Goal: Information Seeking & Learning: Learn about a topic

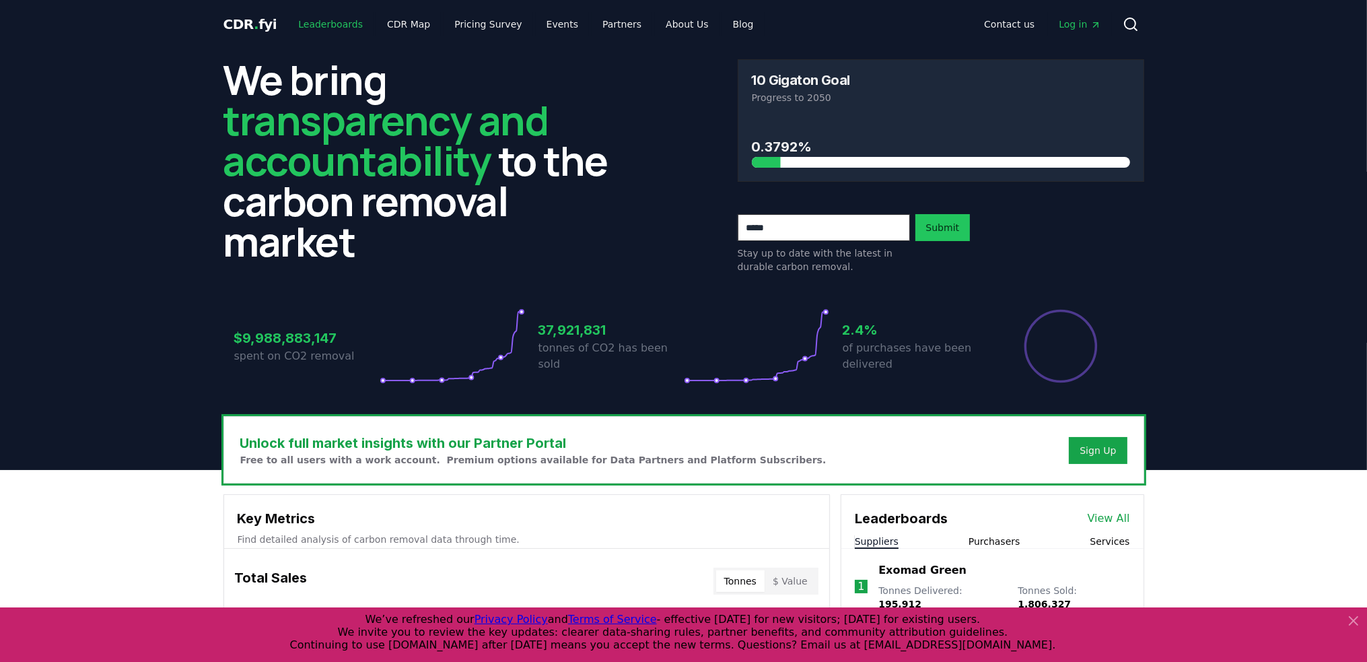
click at [326, 26] on link "Leaderboards" at bounding box center [330, 24] width 86 height 24
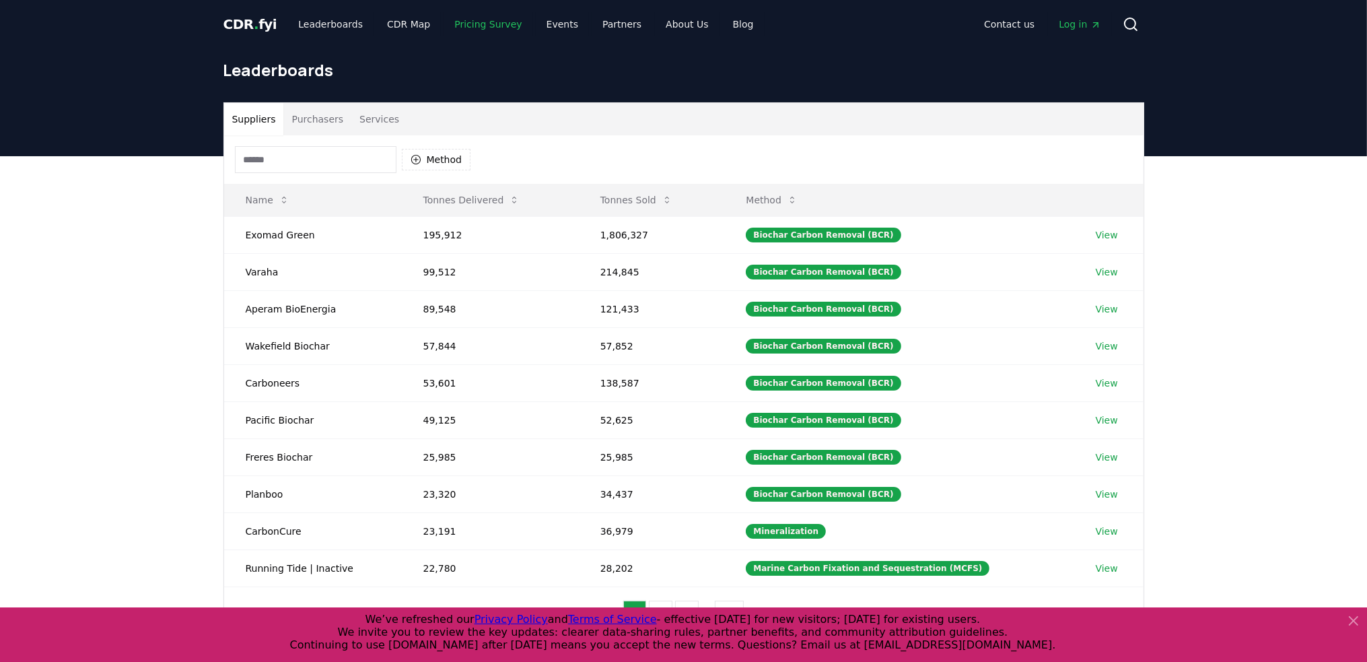
click at [476, 27] on link "Pricing Survey" at bounding box center [488, 24] width 89 height 24
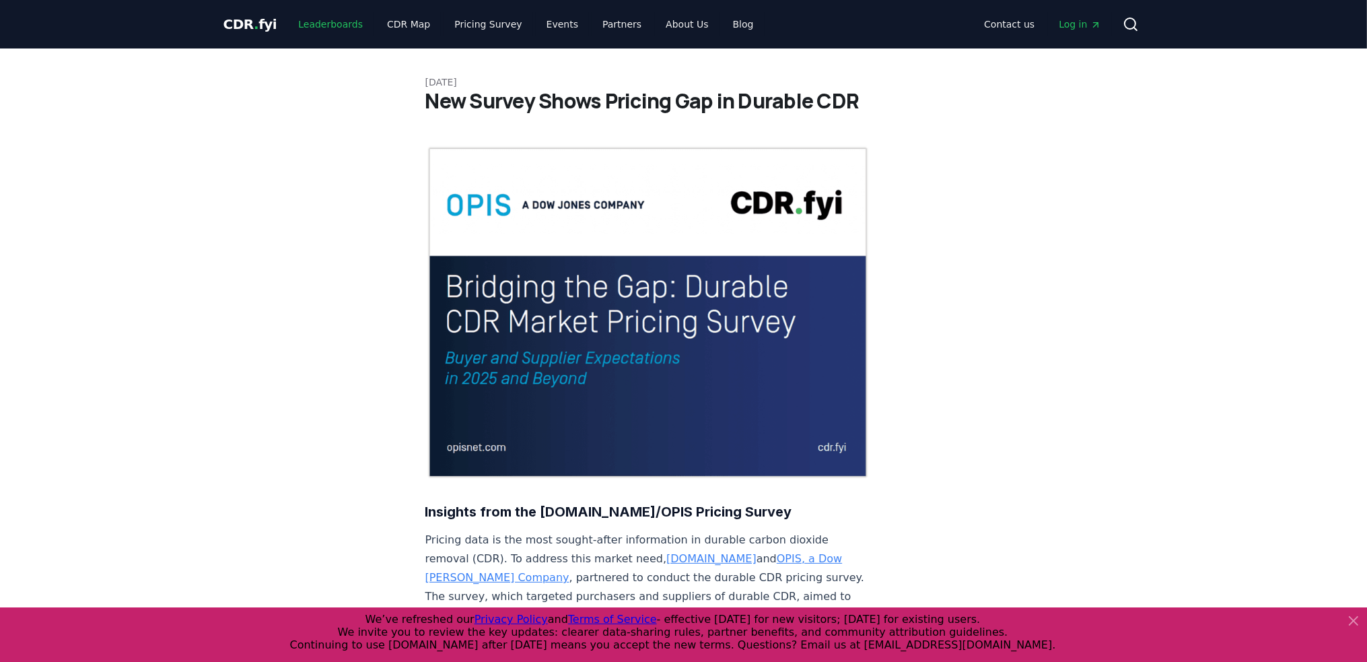
click at [331, 27] on link "Leaderboards" at bounding box center [330, 24] width 86 height 24
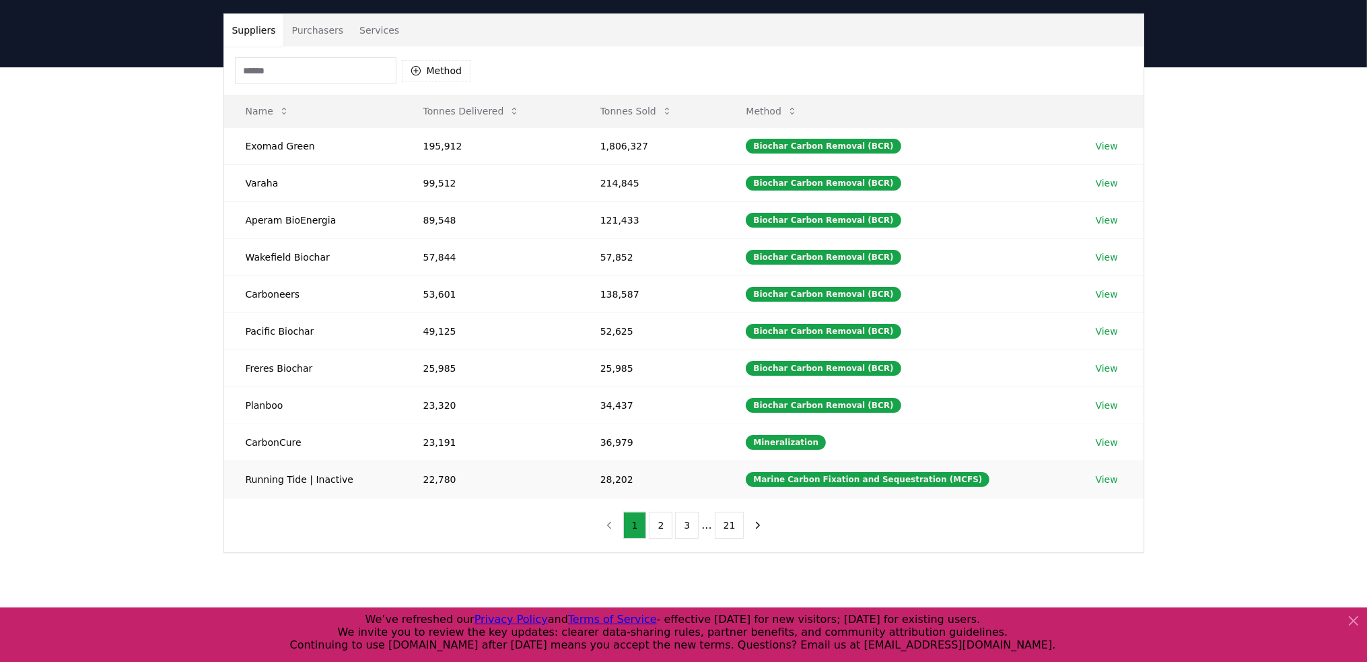
scroll to position [67, 0]
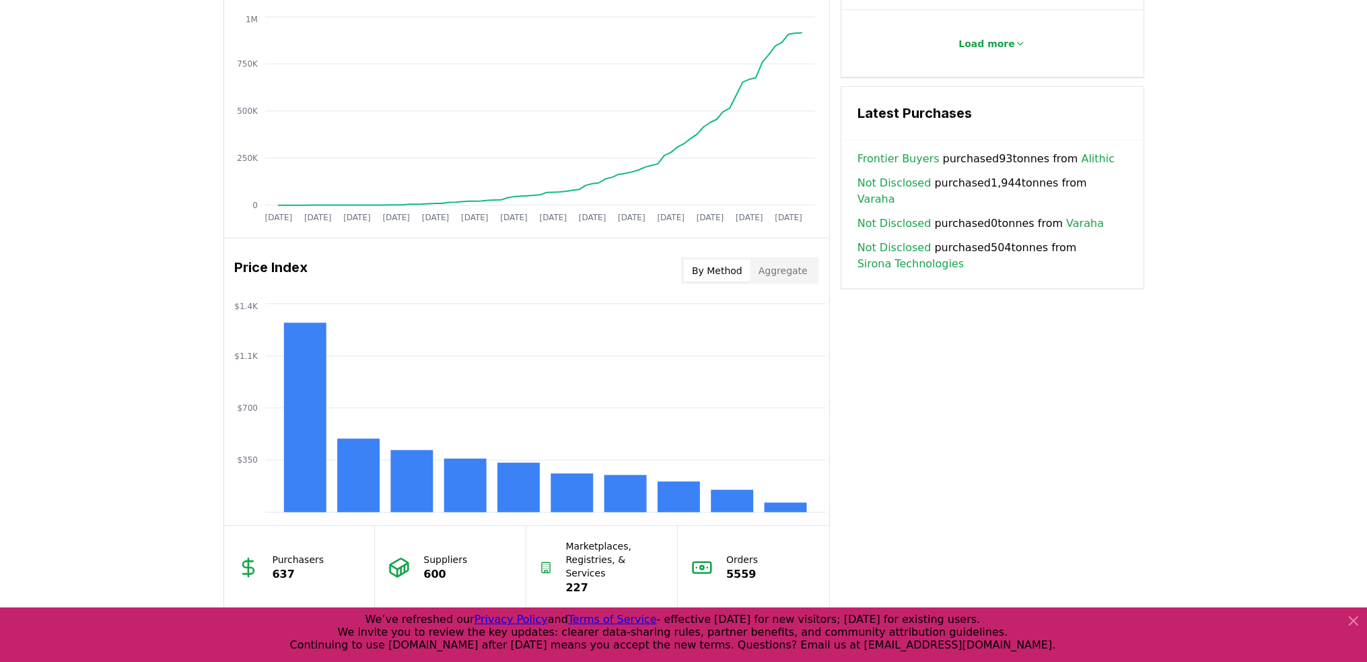
scroll to position [1086, 0]
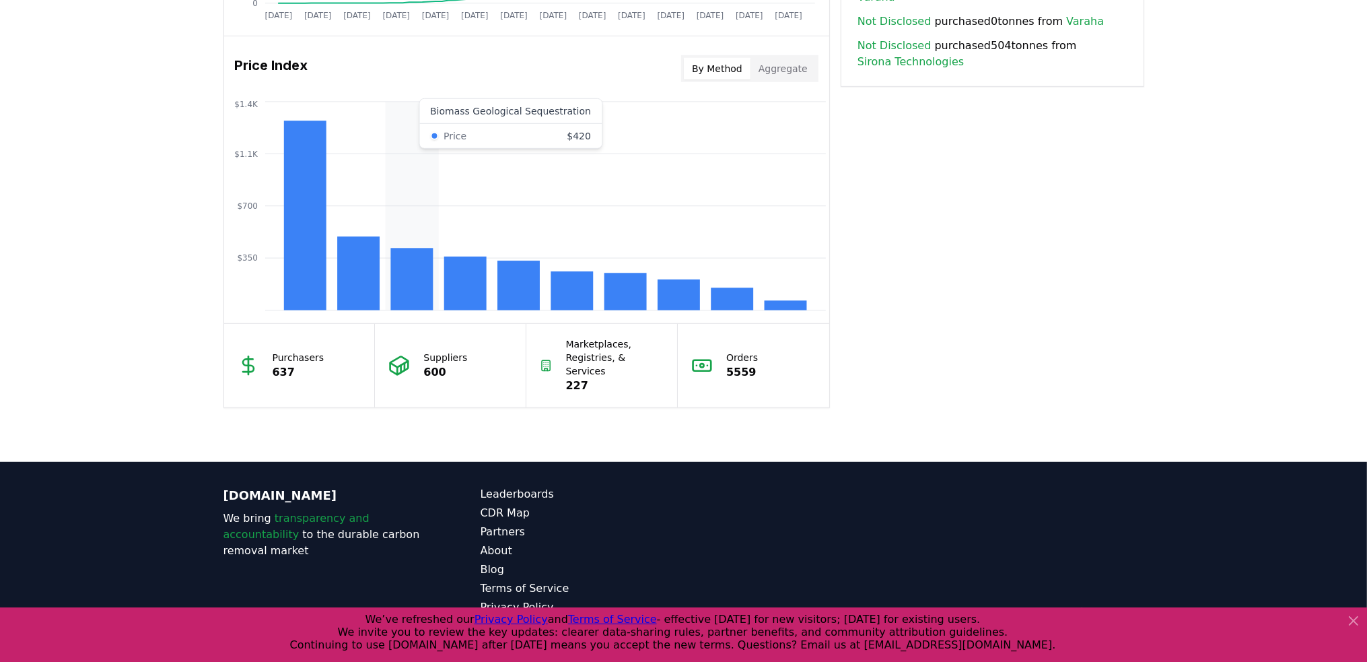
click at [415, 283] on rect at bounding box center [411, 279] width 42 height 62
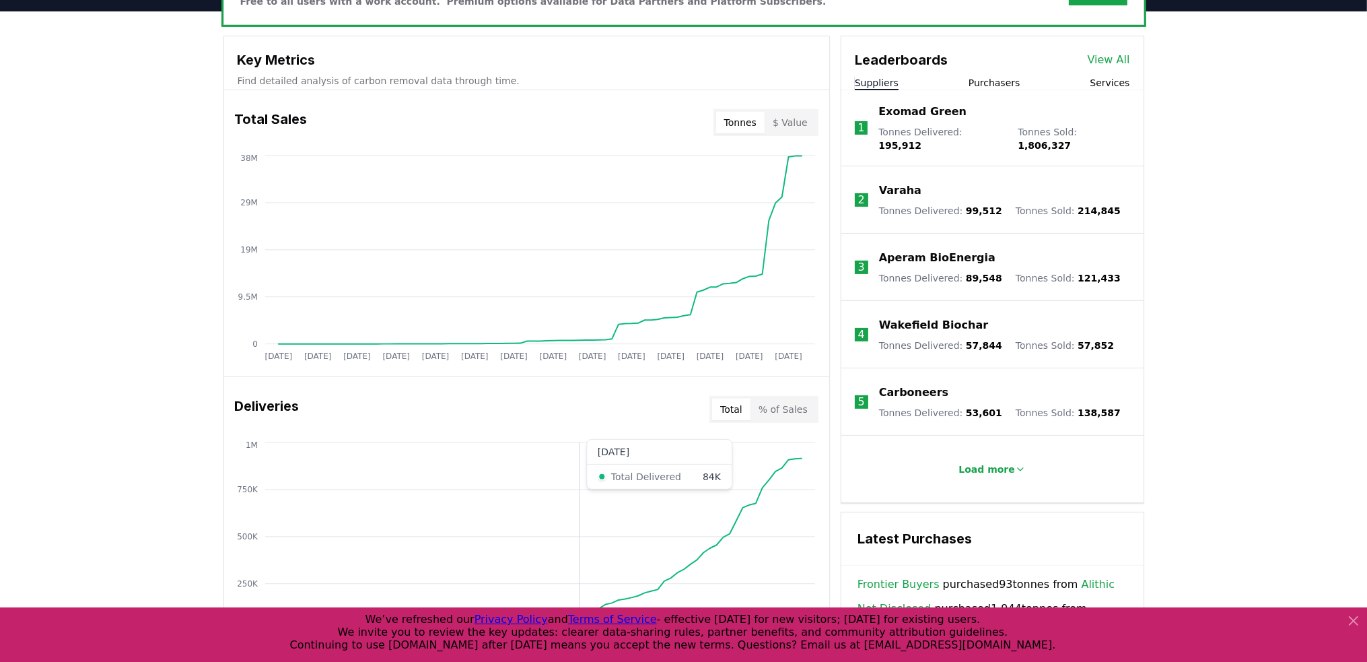
scroll to position [345, 0]
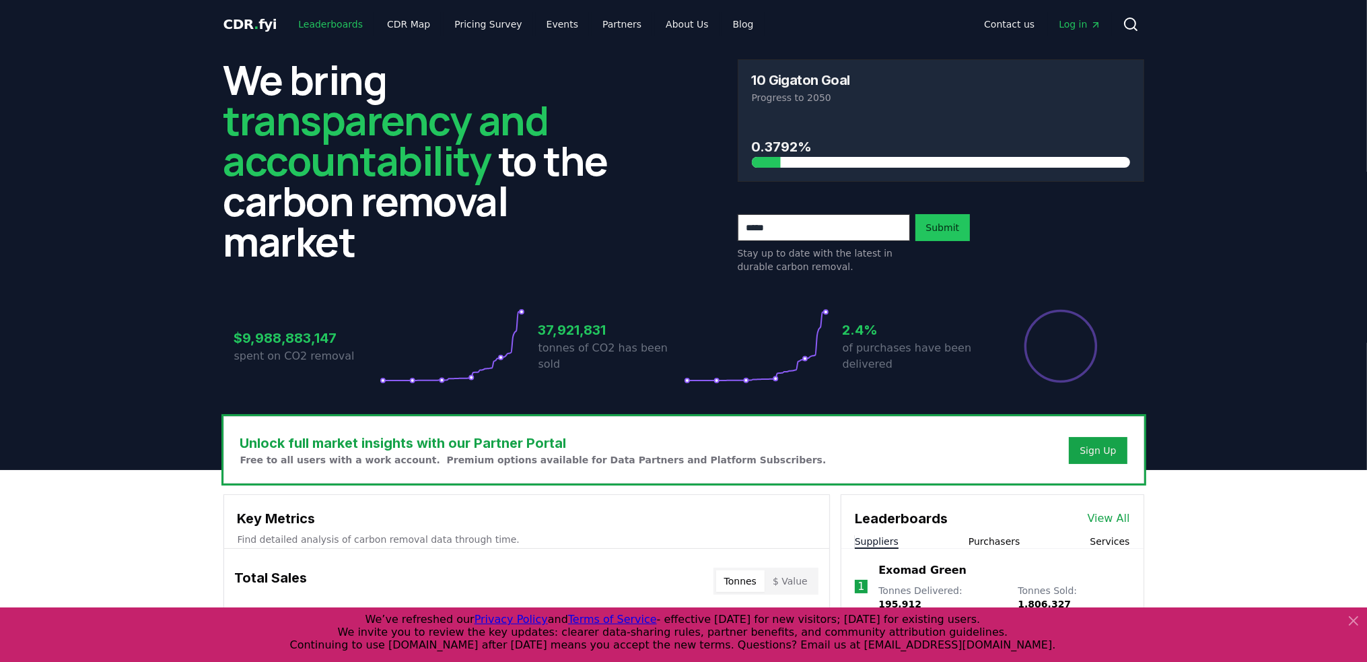
click at [342, 26] on link "Leaderboards" at bounding box center [330, 24] width 86 height 24
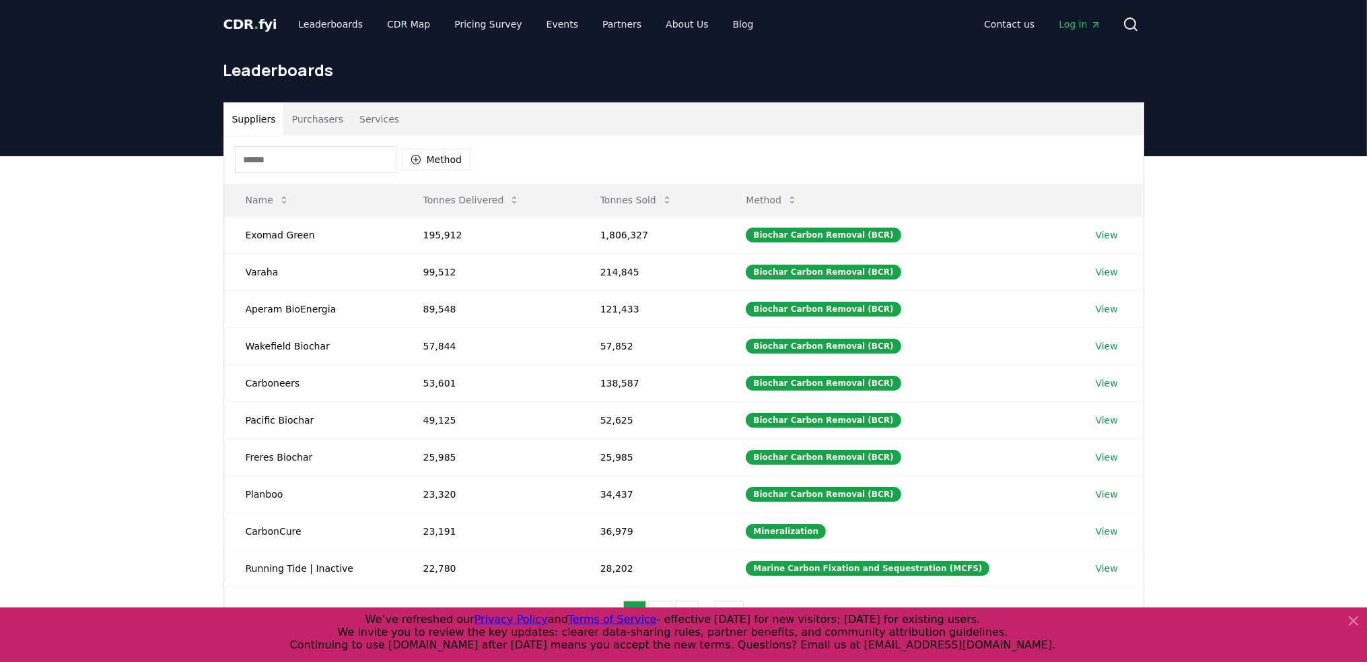
click at [320, 115] on button "Purchasers" at bounding box center [317, 119] width 68 height 32
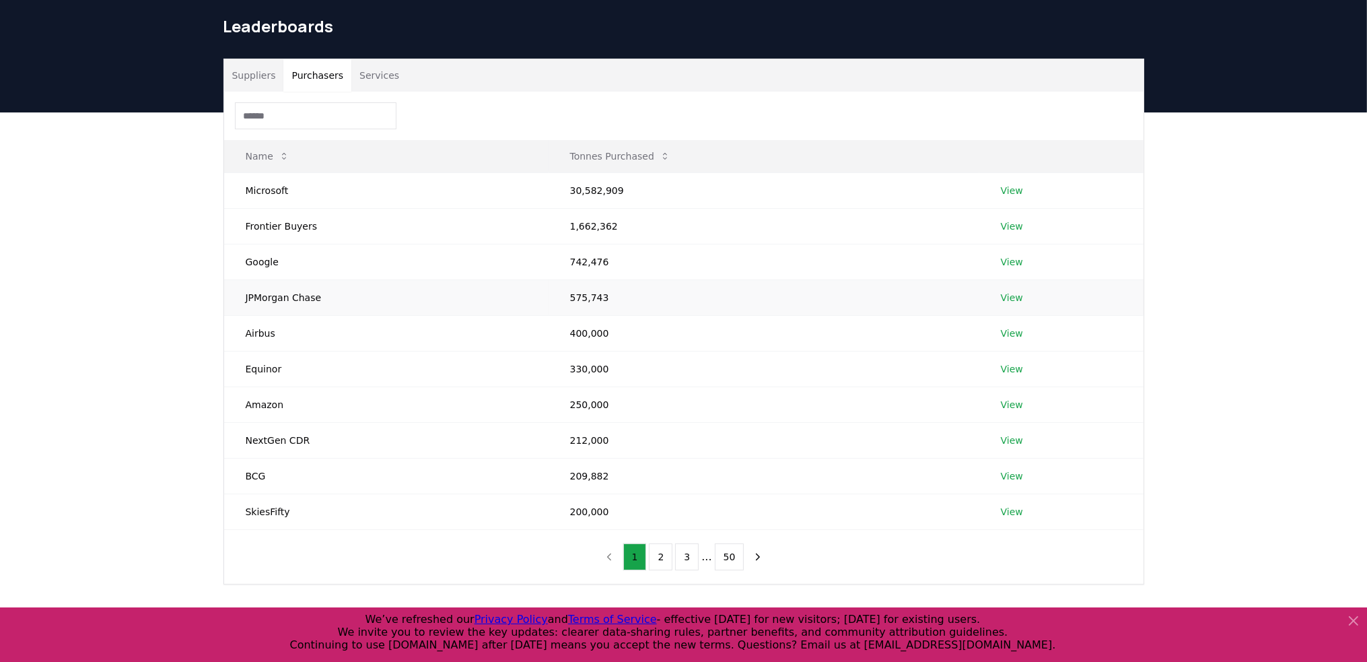
scroll to position [67, 0]
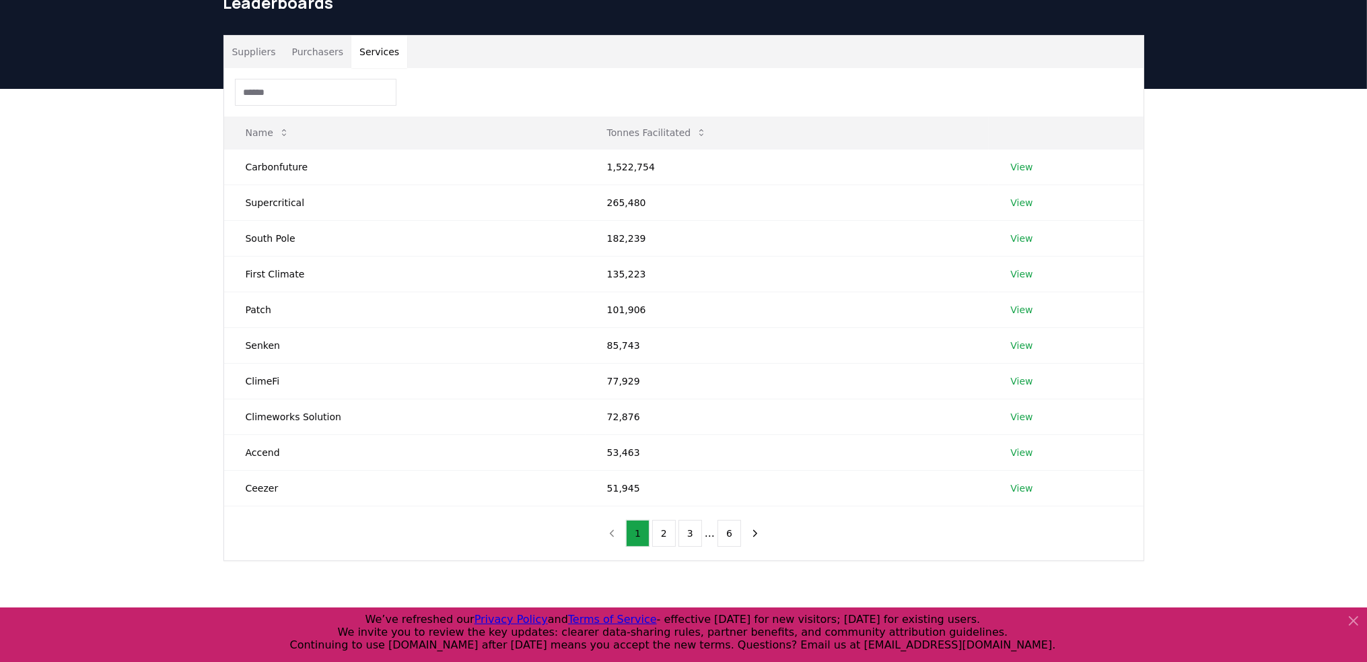
click at [369, 56] on button "Services" at bounding box center [379, 52] width 56 height 32
click at [269, 55] on button "Suppliers" at bounding box center [254, 52] width 60 height 32
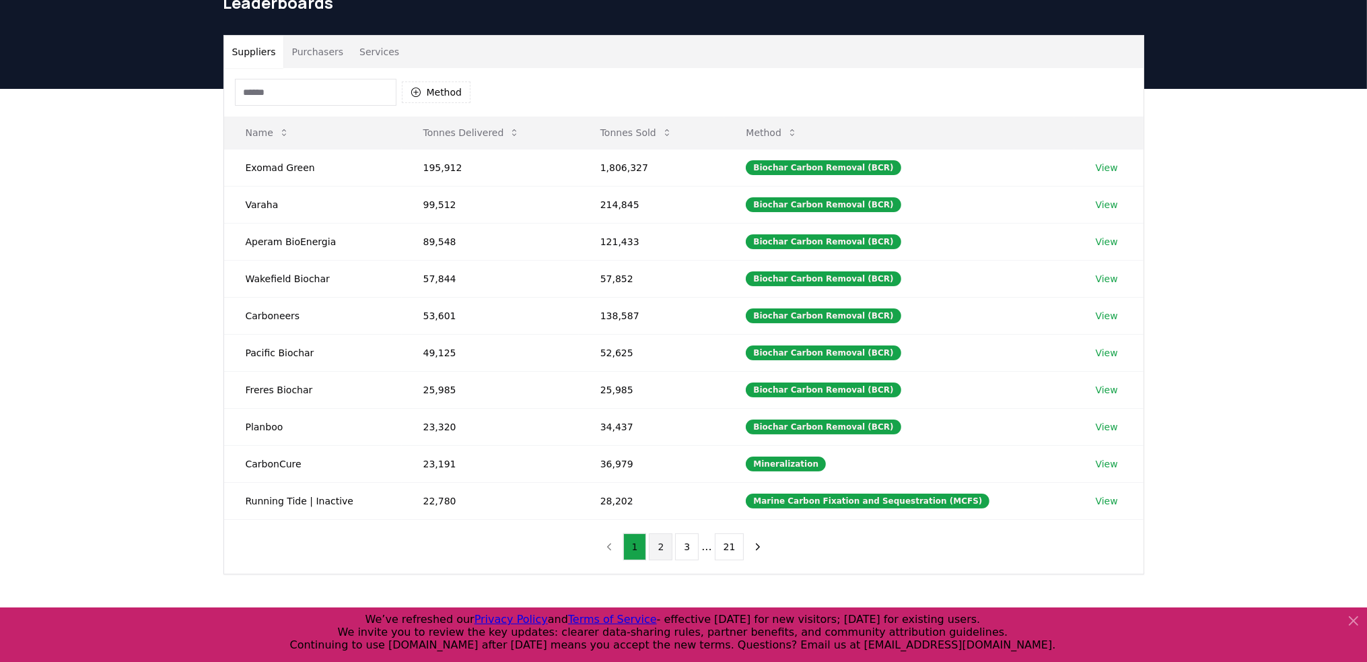
click at [660, 543] on button "2" at bounding box center [661, 546] width 24 height 27
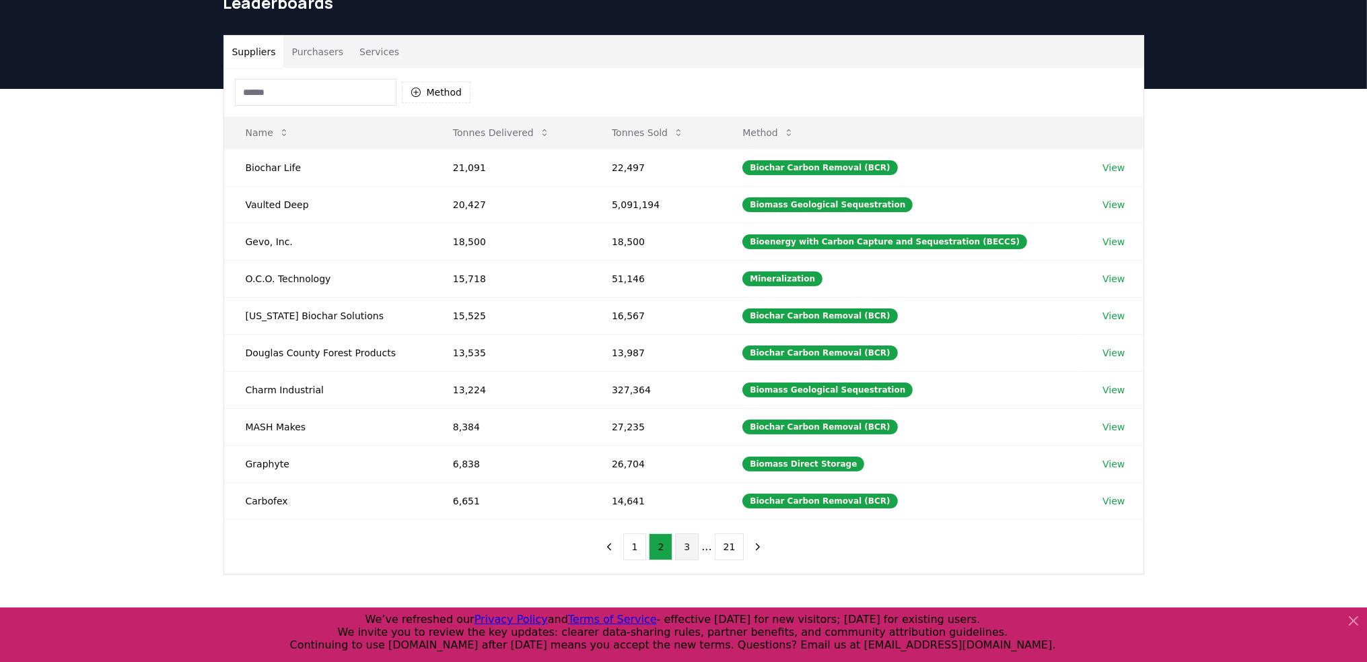
click at [685, 546] on button "3" at bounding box center [687, 546] width 24 height 27
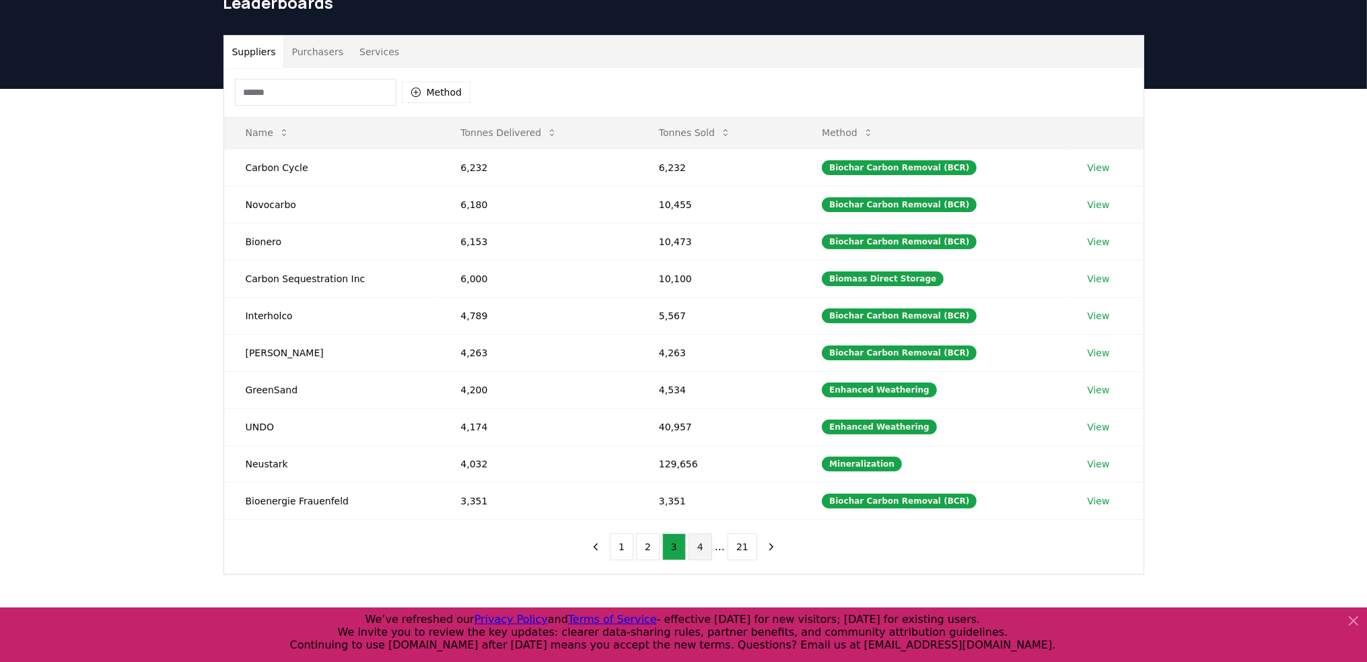
click at [708, 547] on button "4" at bounding box center [701, 546] width 24 height 27
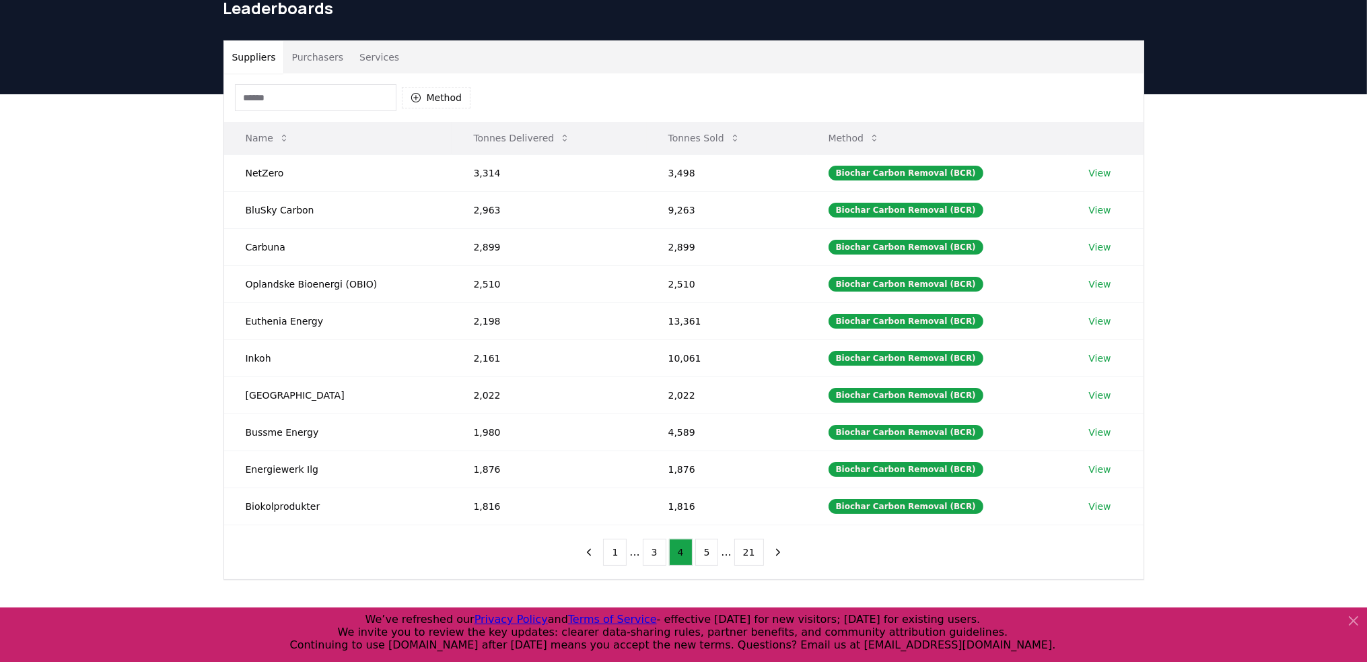
scroll to position [0, 0]
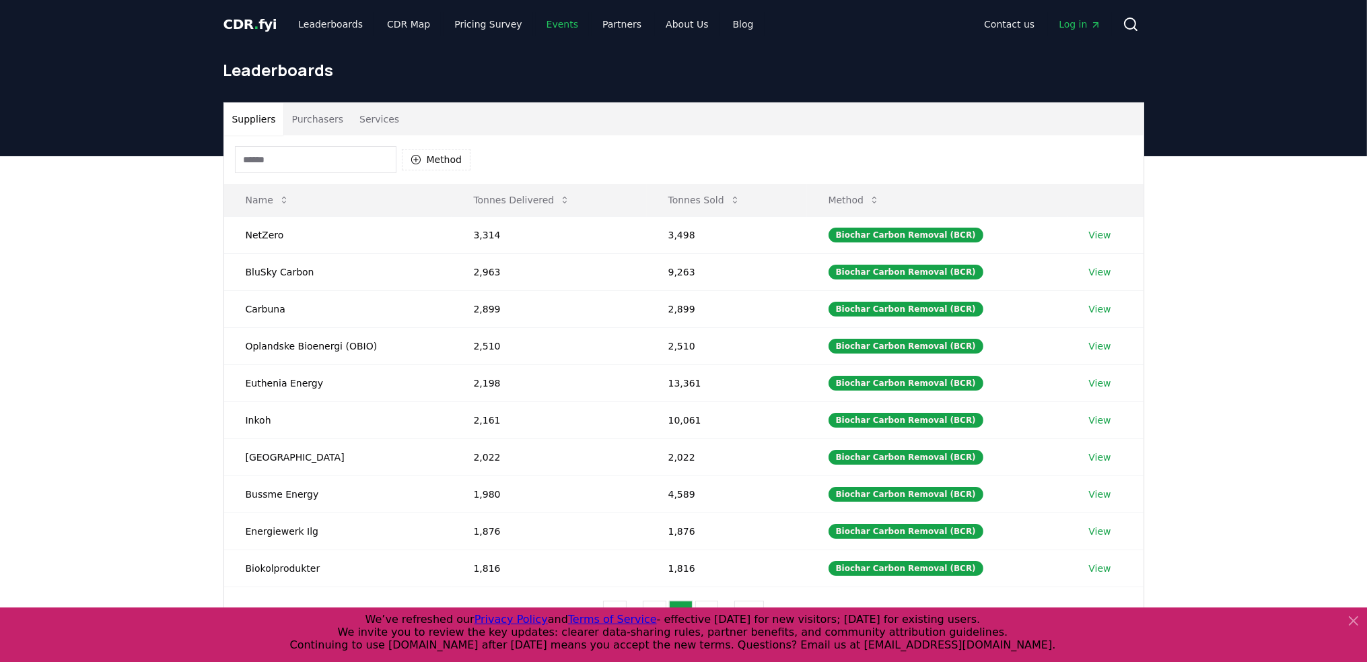
click at [537, 26] on link "Events" at bounding box center [562, 24] width 53 height 24
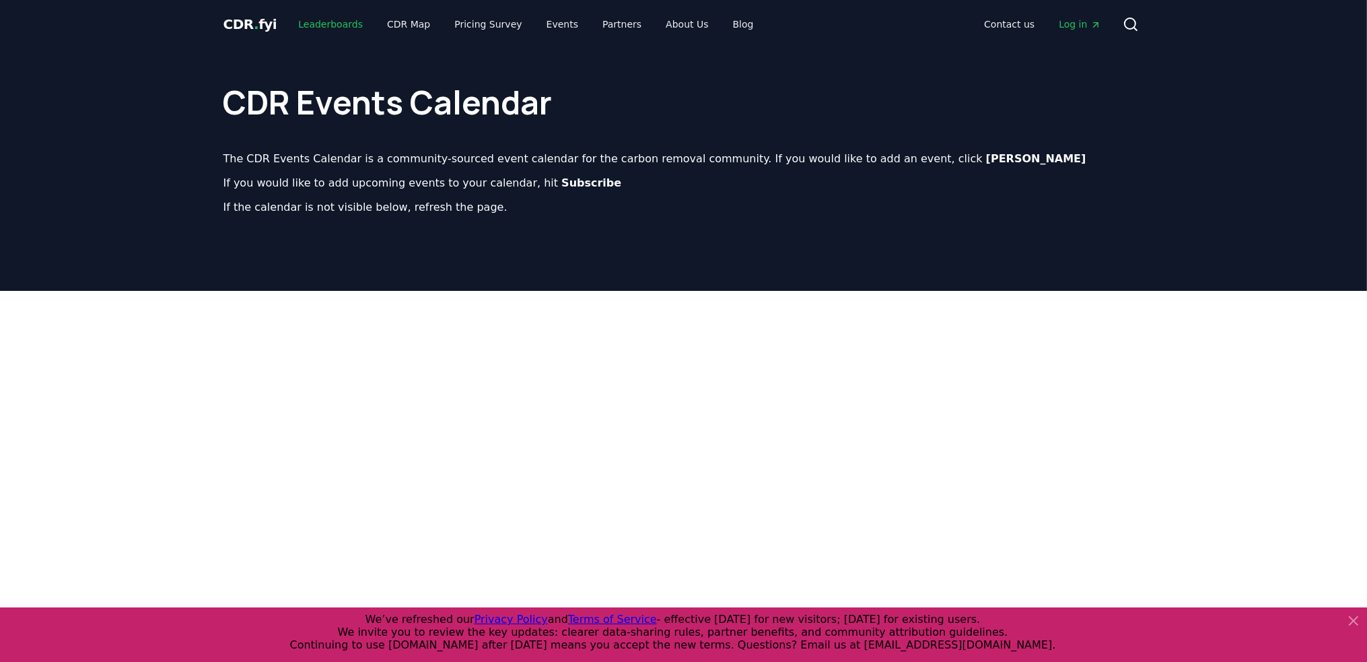
click at [324, 24] on link "Leaderboards" at bounding box center [330, 24] width 86 height 24
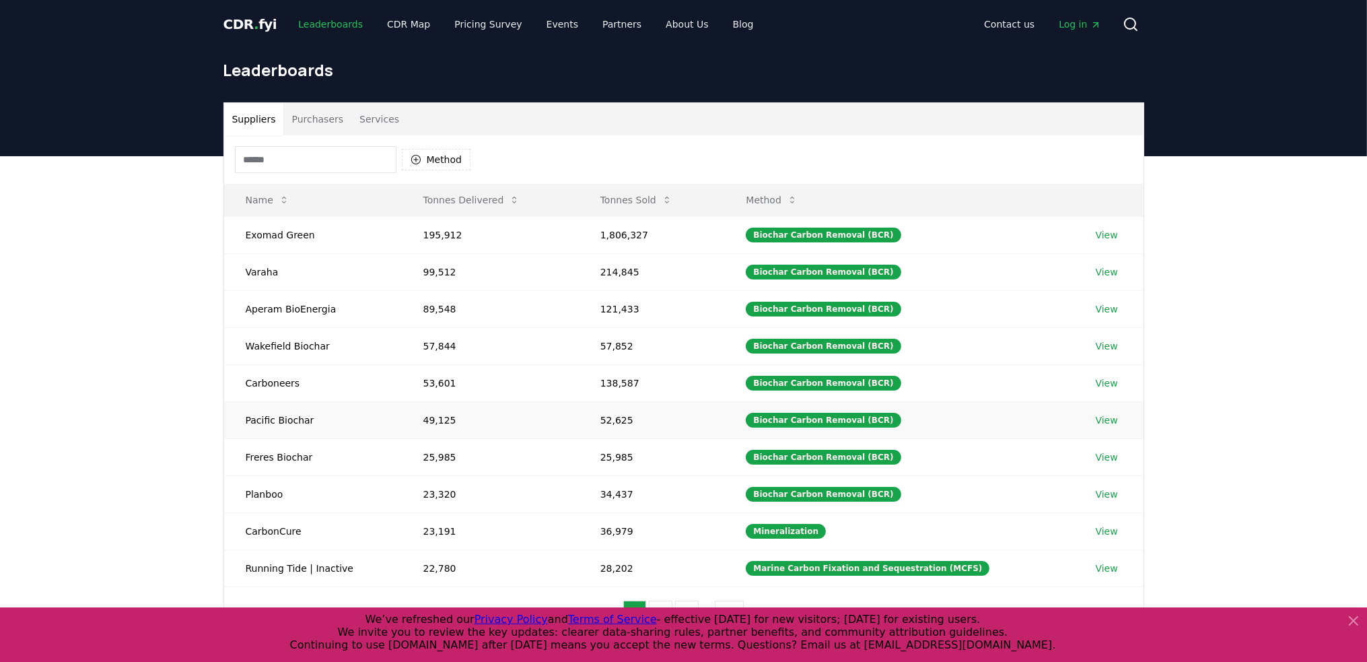
scroll to position [67, 0]
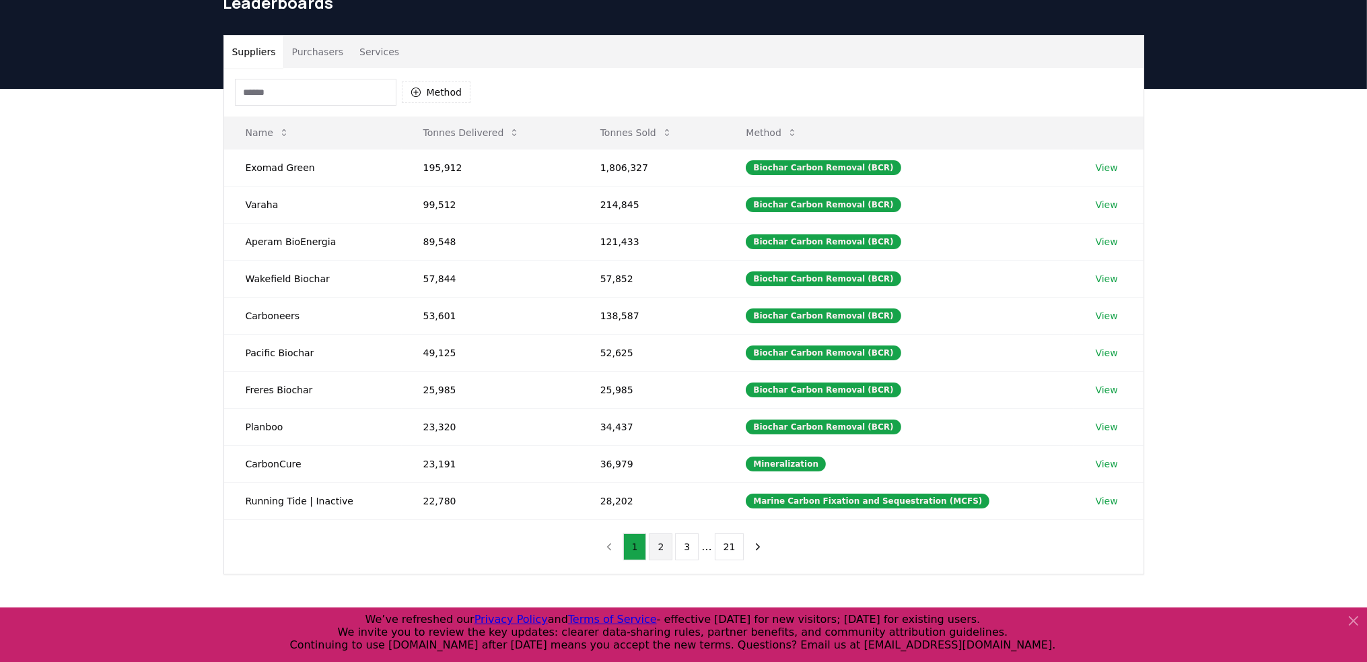
click at [667, 549] on button "2" at bounding box center [661, 546] width 24 height 27
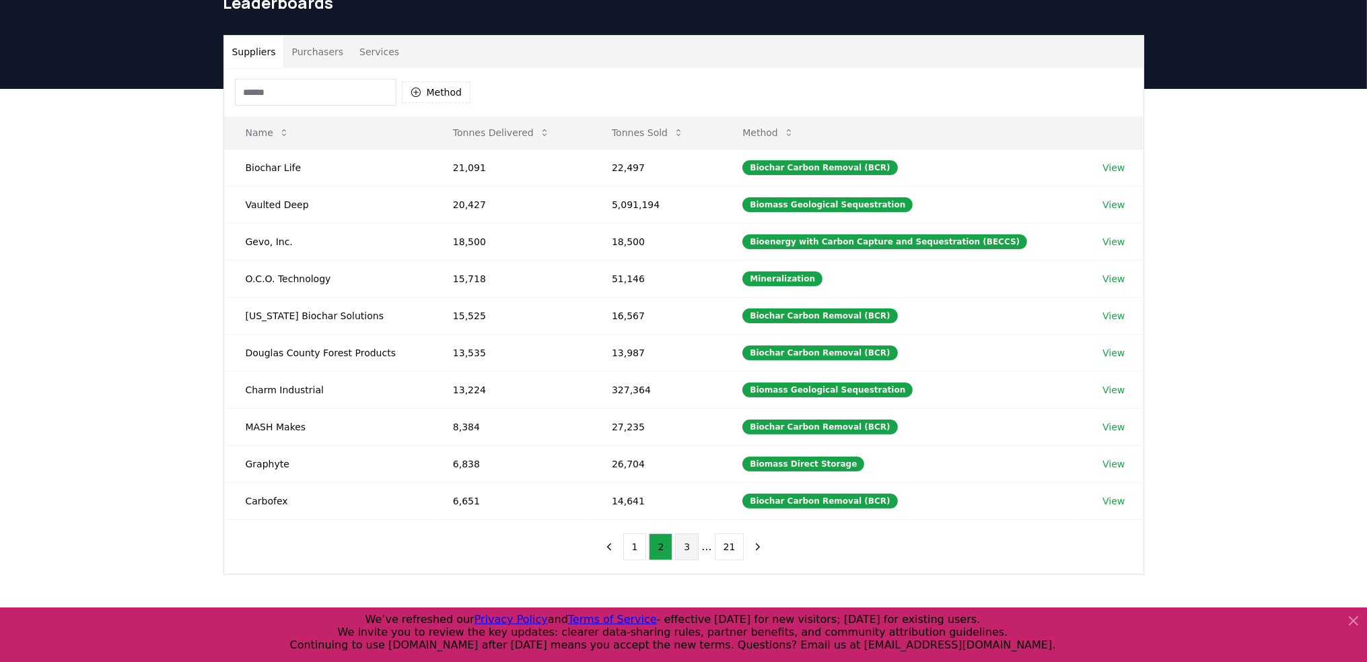
click at [695, 540] on button "3" at bounding box center [687, 546] width 24 height 27
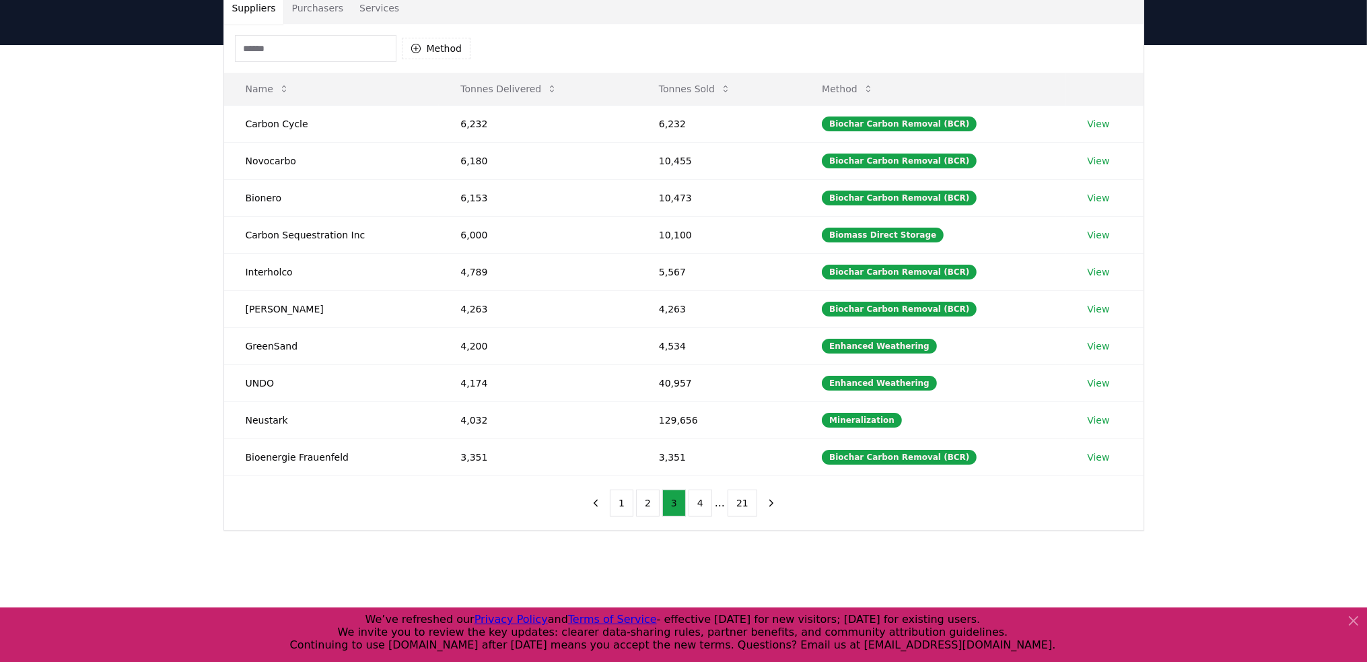
scroll to position [135, 0]
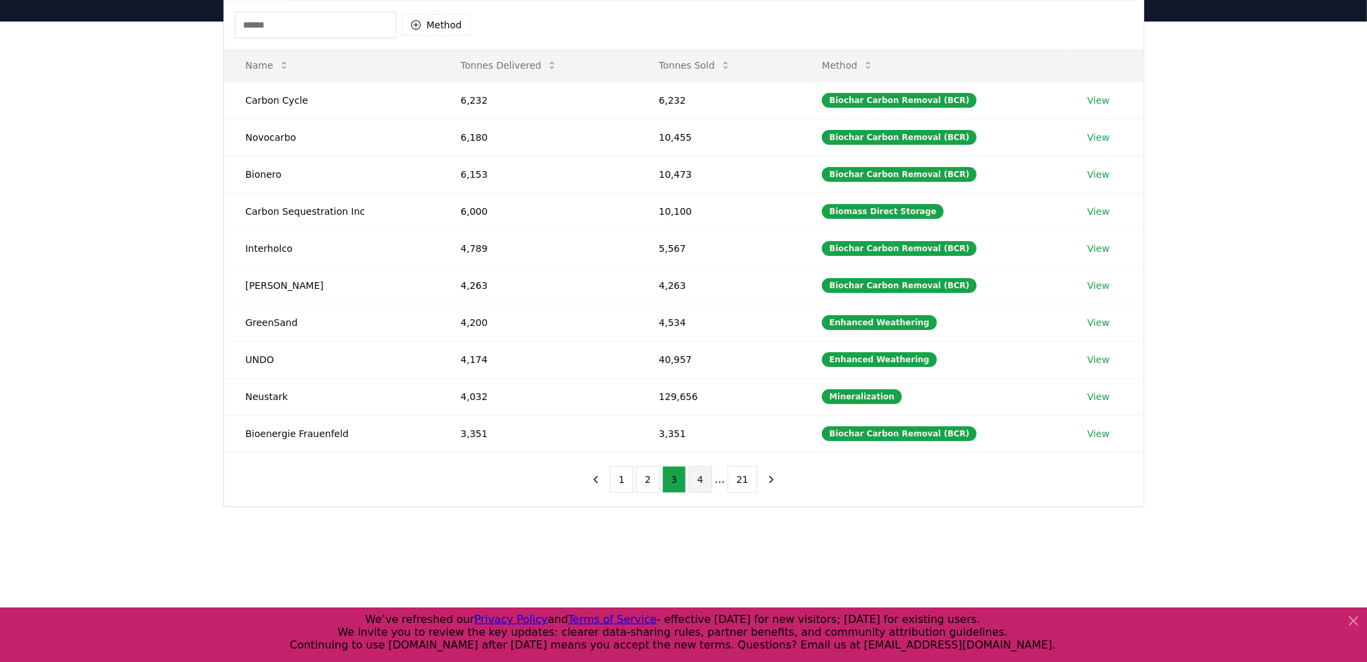
click at [704, 478] on button "4" at bounding box center [701, 479] width 24 height 27
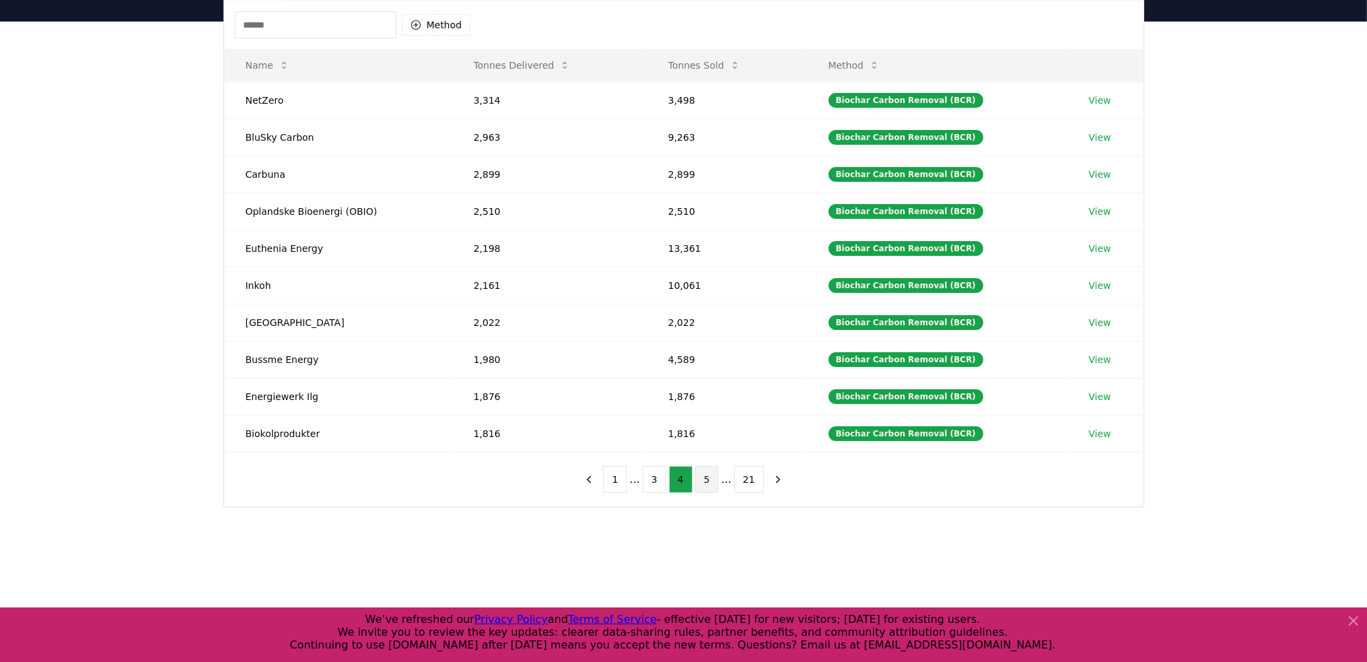
click at [702, 476] on button "5" at bounding box center [707, 479] width 24 height 27
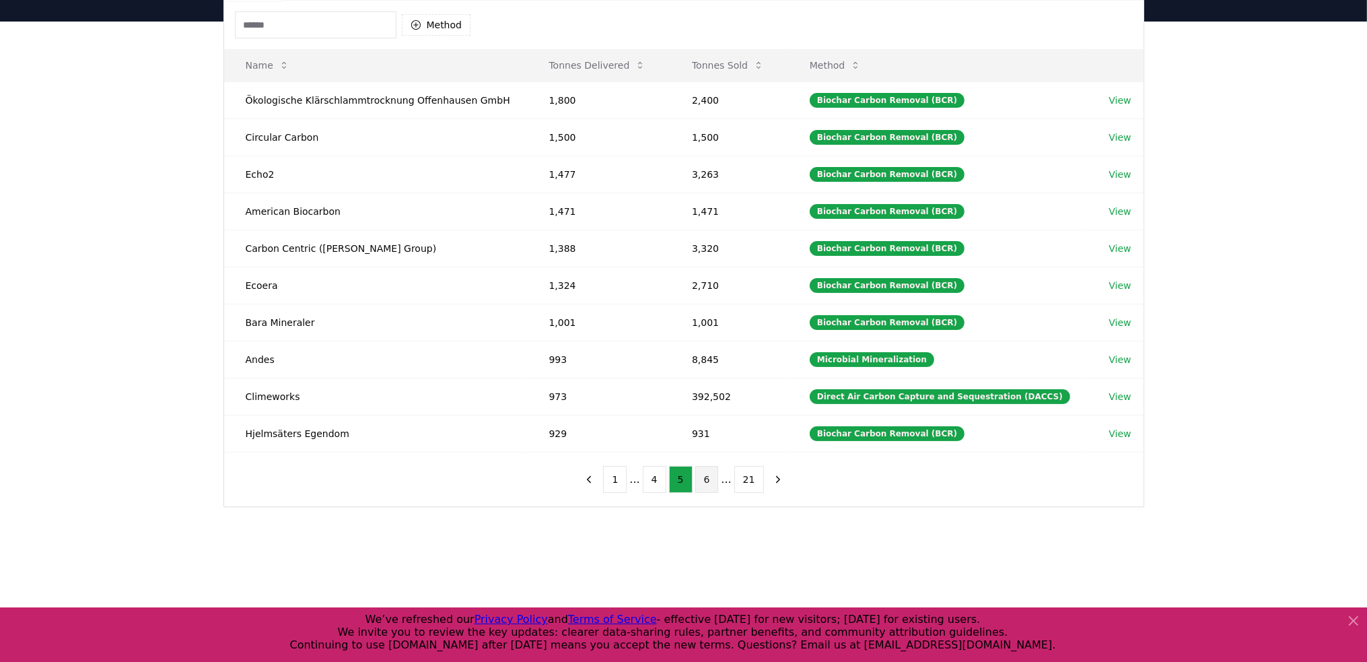
click at [710, 483] on button "6" at bounding box center [707, 479] width 24 height 27
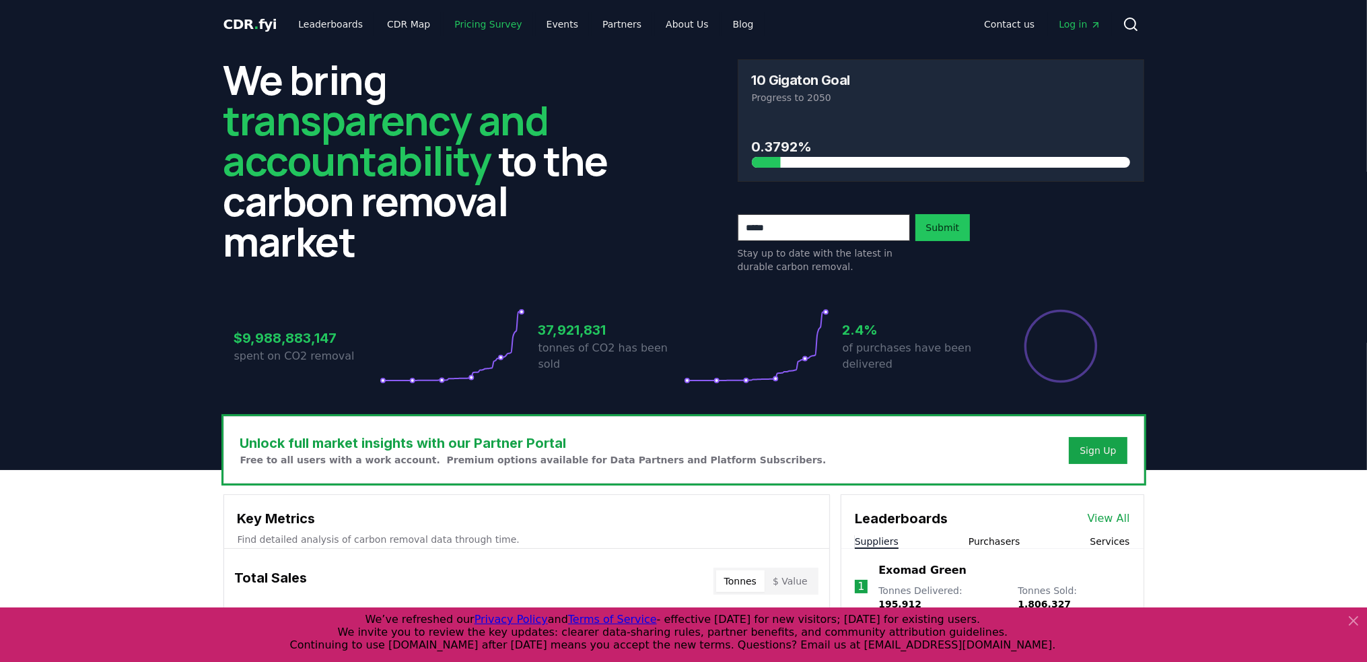
click at [473, 21] on link "Pricing Survey" at bounding box center [488, 24] width 89 height 24
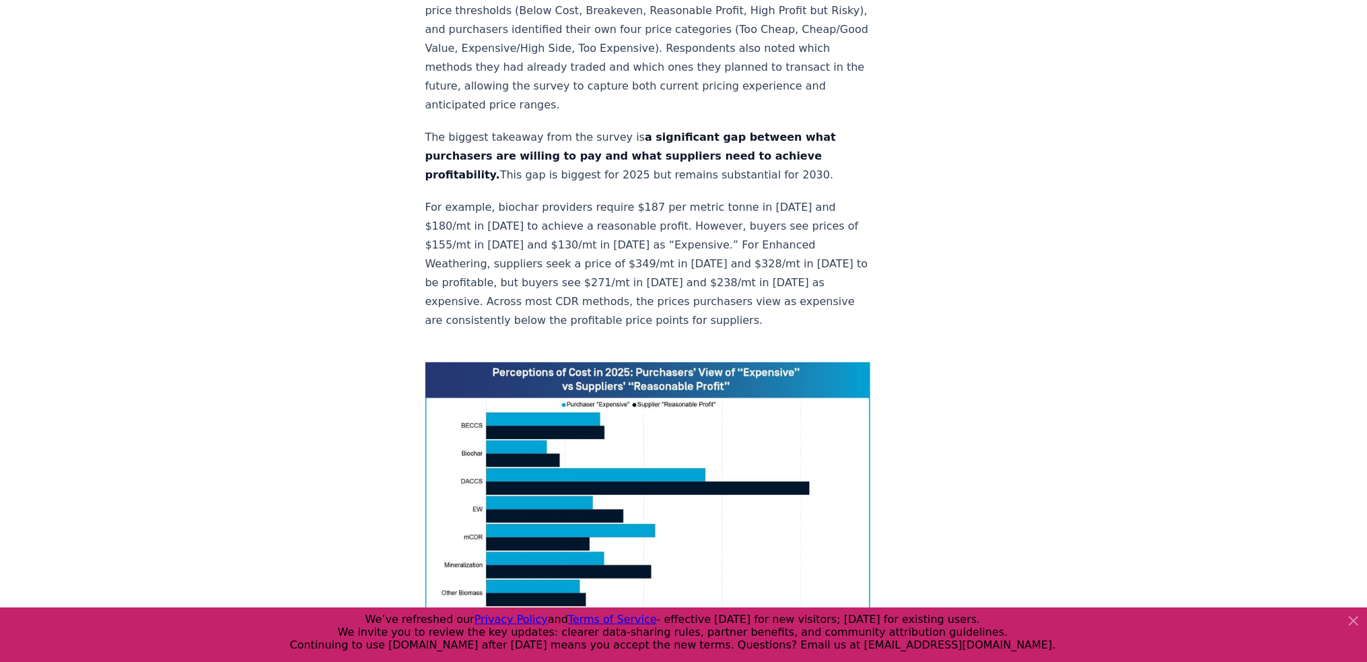
scroll to position [875, 0]
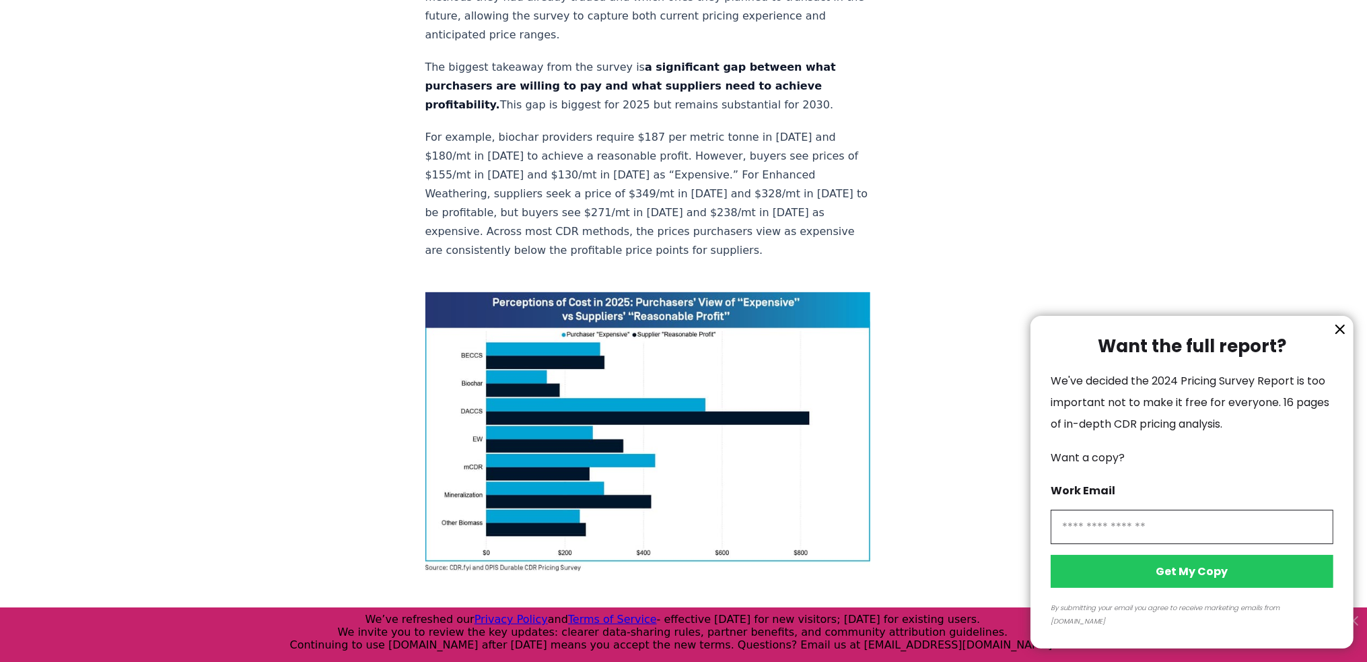
click at [1343, 337] on icon "information" at bounding box center [1340, 329] width 16 height 16
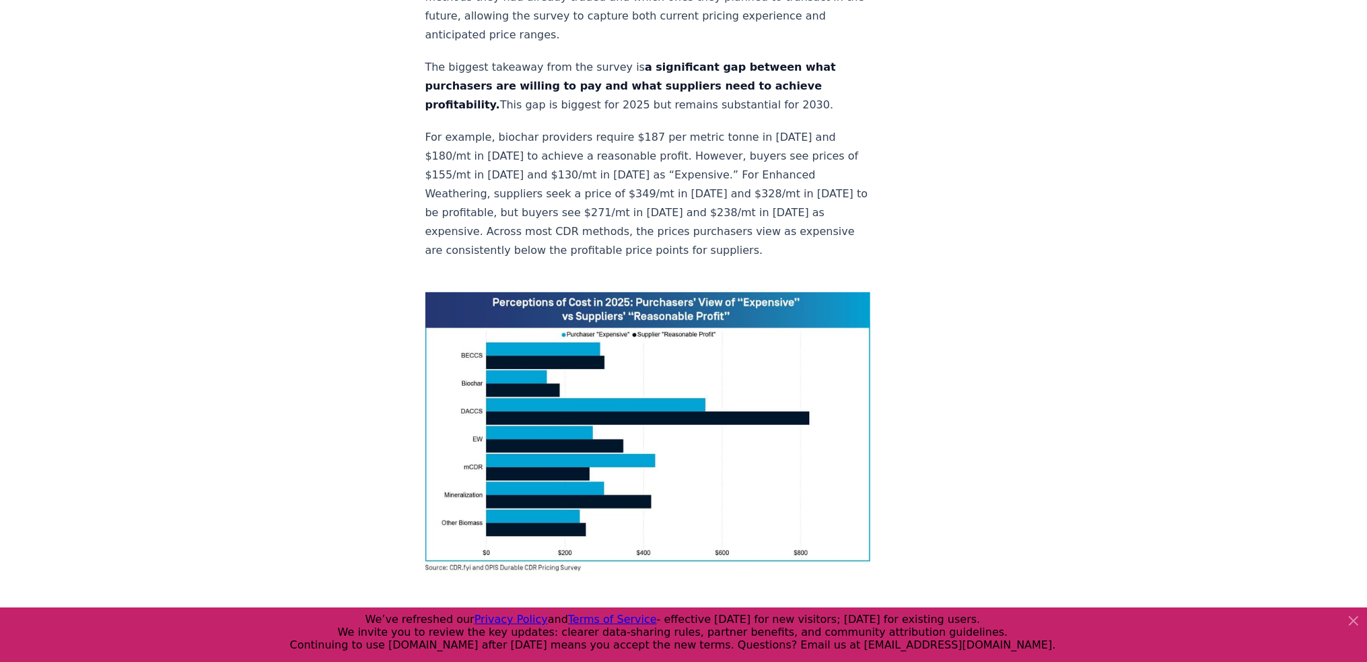
scroll to position [943, 0]
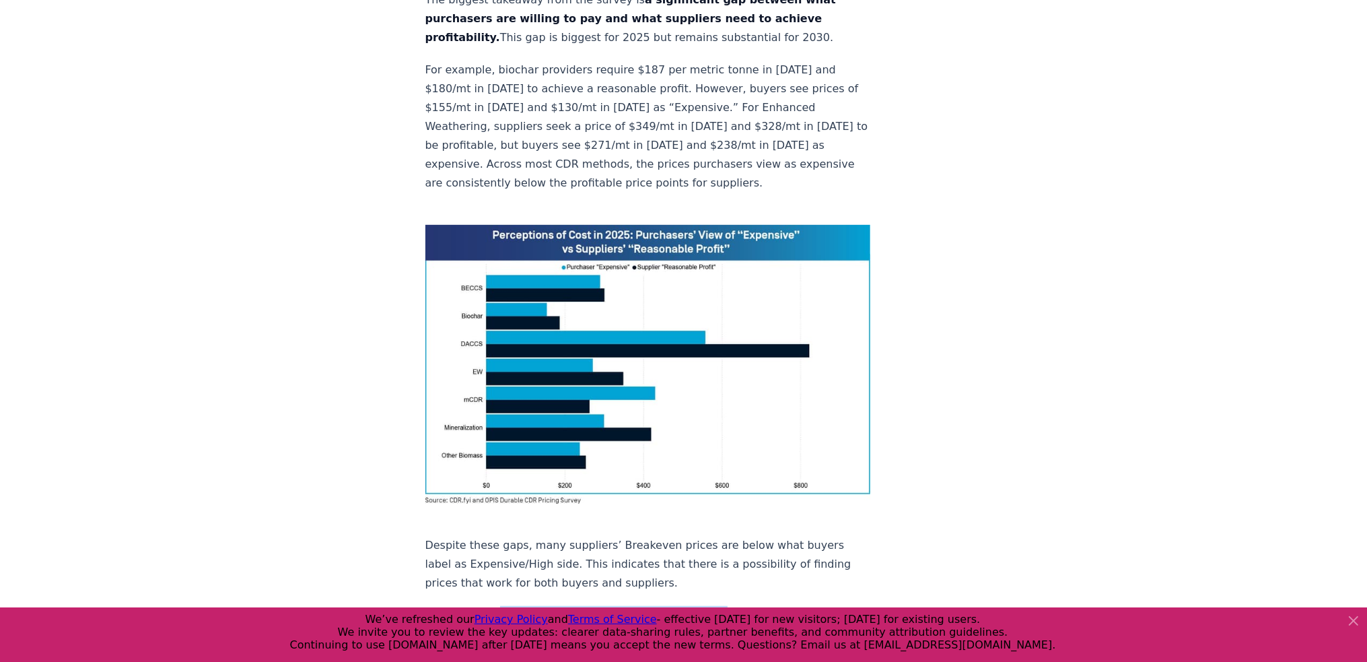
drag, startPoint x: 493, startPoint y: 428, endPoint x: 695, endPoint y: 428, distance: 202.6
click at [695, 606] on p "Purchasers expect prices to drop by 2030 for nearly every method. Direct Air Ca…" at bounding box center [648, 653] width 446 height 94
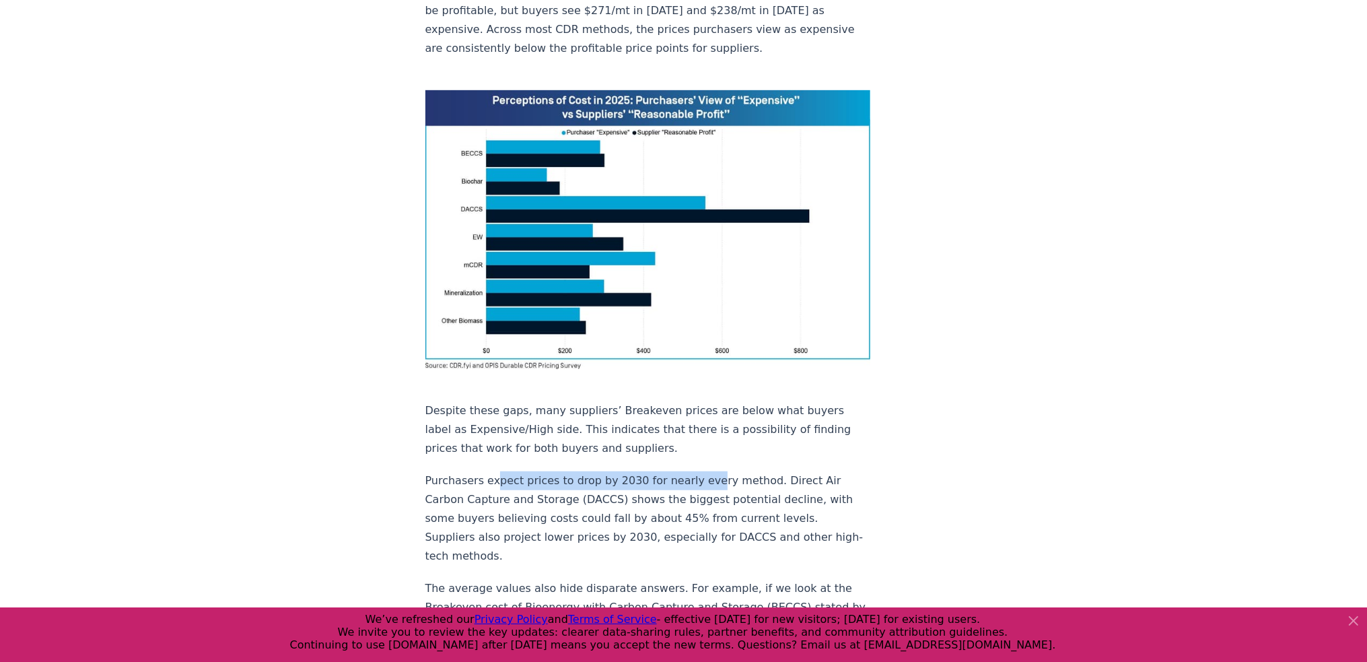
scroll to position [1145, 0]
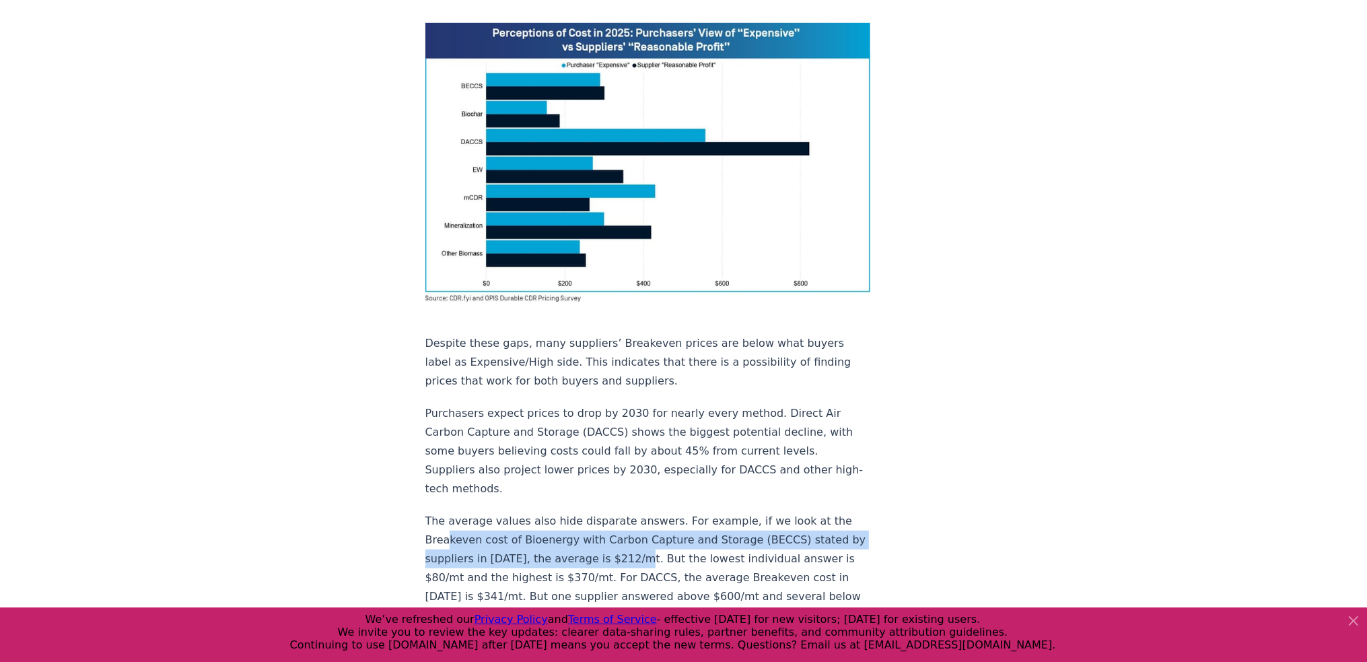
drag, startPoint x: 448, startPoint y: 353, endPoint x: 644, endPoint y: 370, distance: 196.7
click at [644, 512] on p "The average values also hide disparate answers. For example, if we look at the …" at bounding box center [648, 663] width 446 height 302
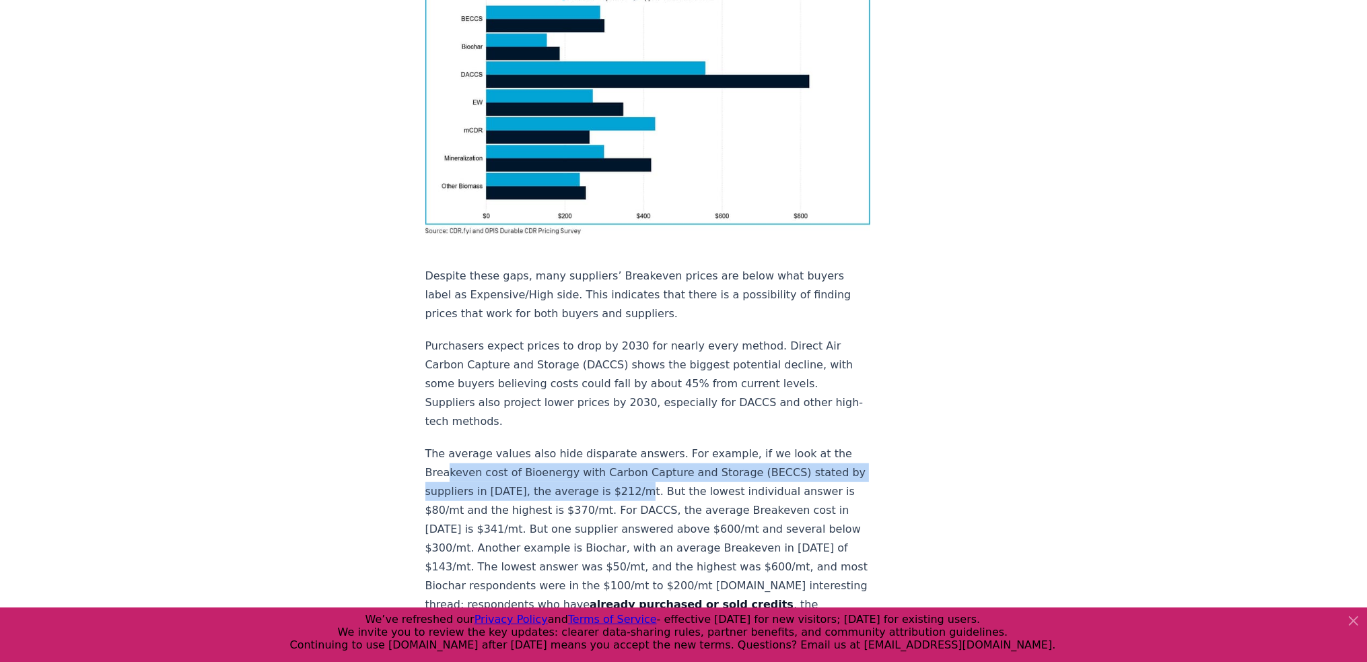
click at [739, 444] on p "The average values also hide disparate answers. For example, if we look at the …" at bounding box center [648, 595] width 446 height 302
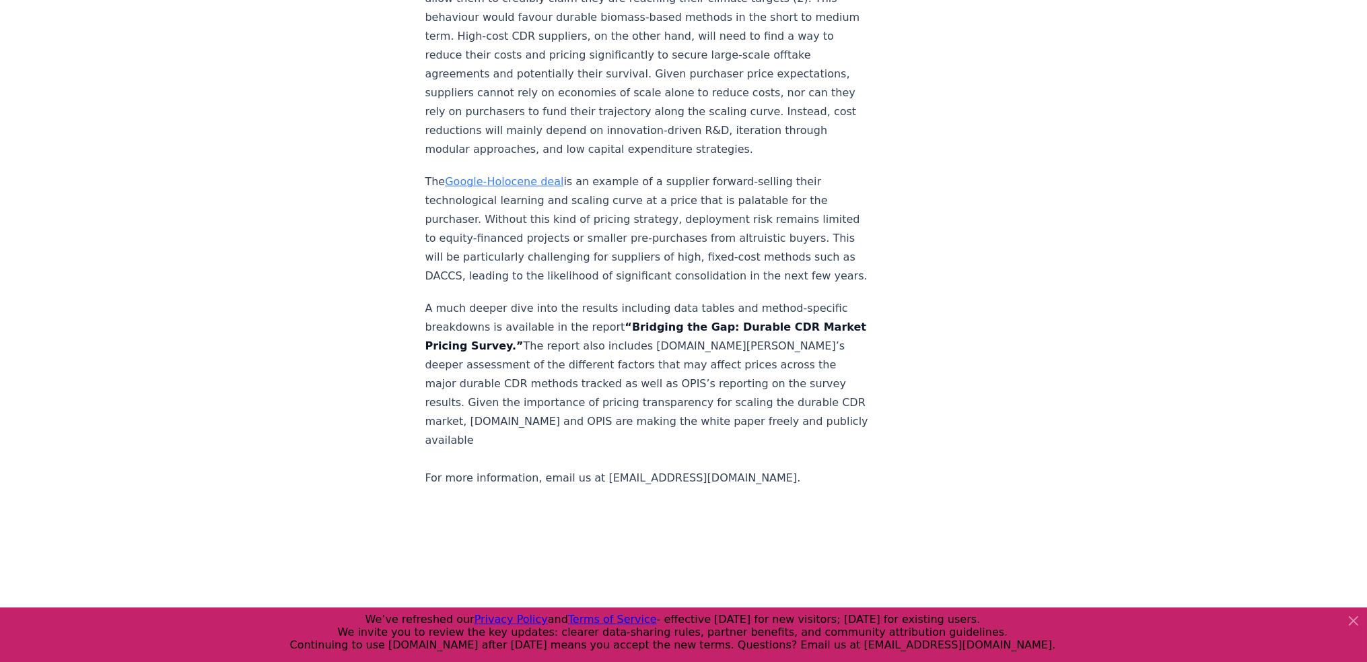
scroll to position [2962, 0]
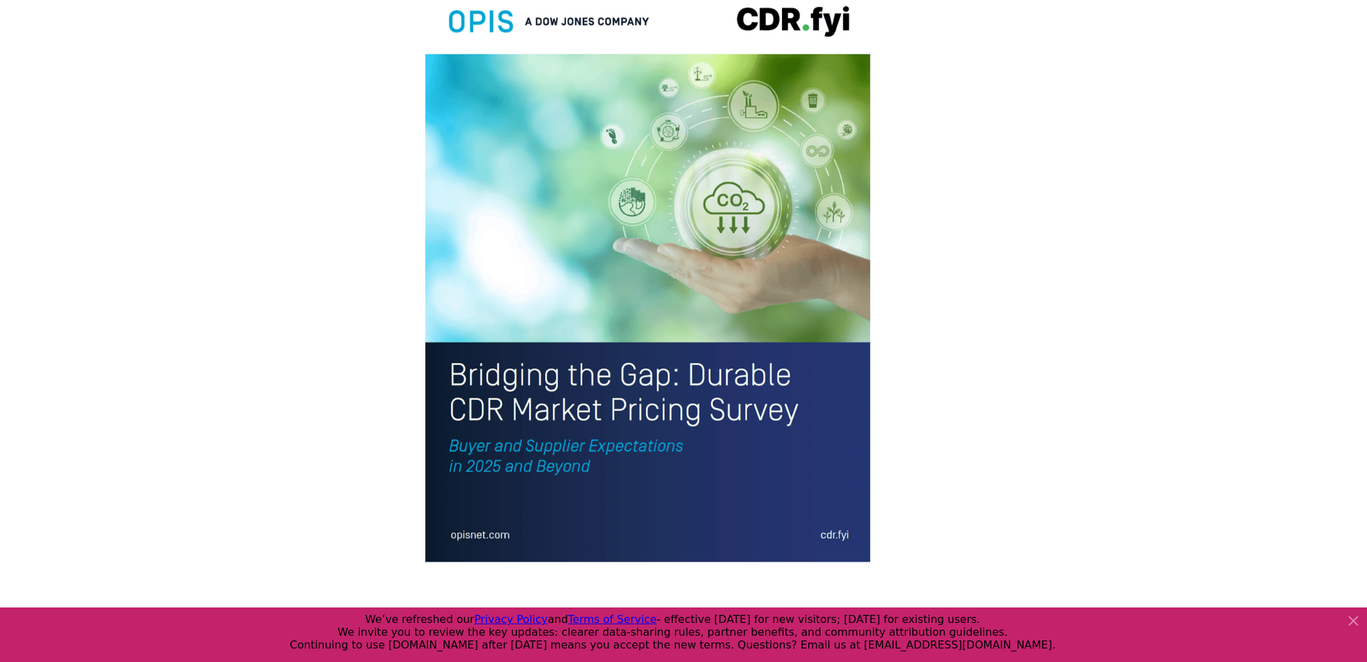
click at [587, 267] on img at bounding box center [648, 271] width 446 height 581
